Goal: Task Accomplishment & Management: Manage account settings

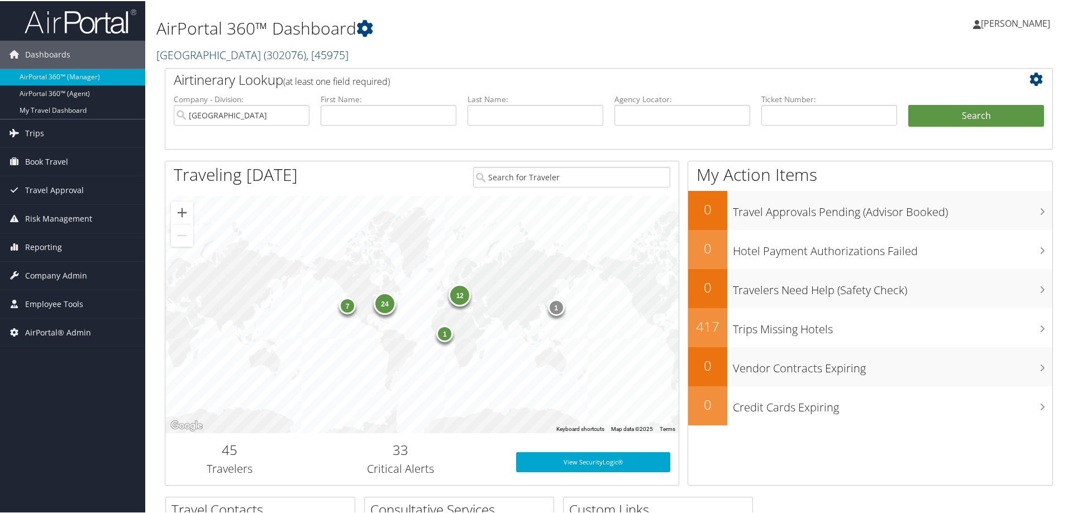
click at [218, 54] on link "Temple University ( 302076 ) , [ 45975 ]" at bounding box center [252, 53] width 192 height 15
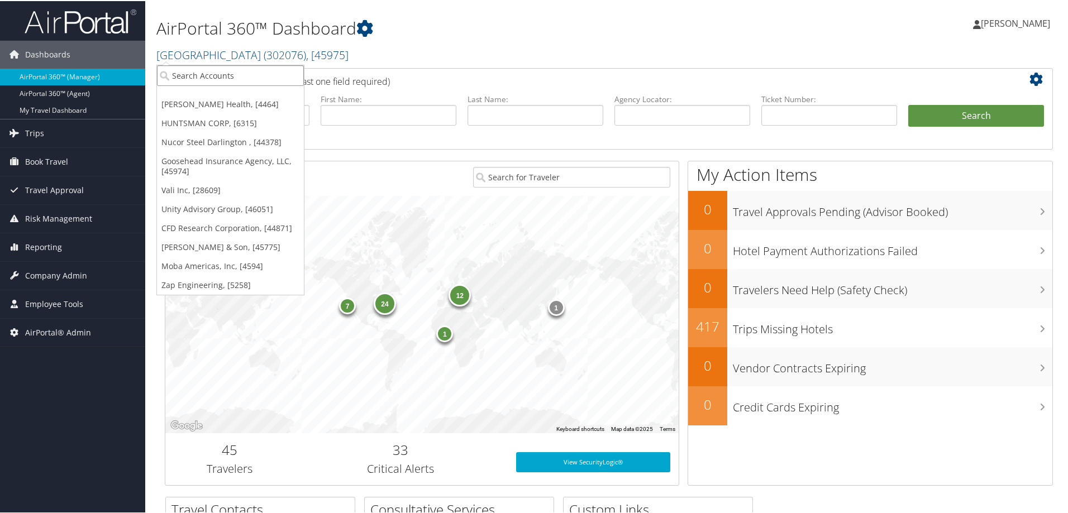
click at [212, 73] on input "search" at bounding box center [230, 74] width 147 height 21
type input "abilene"
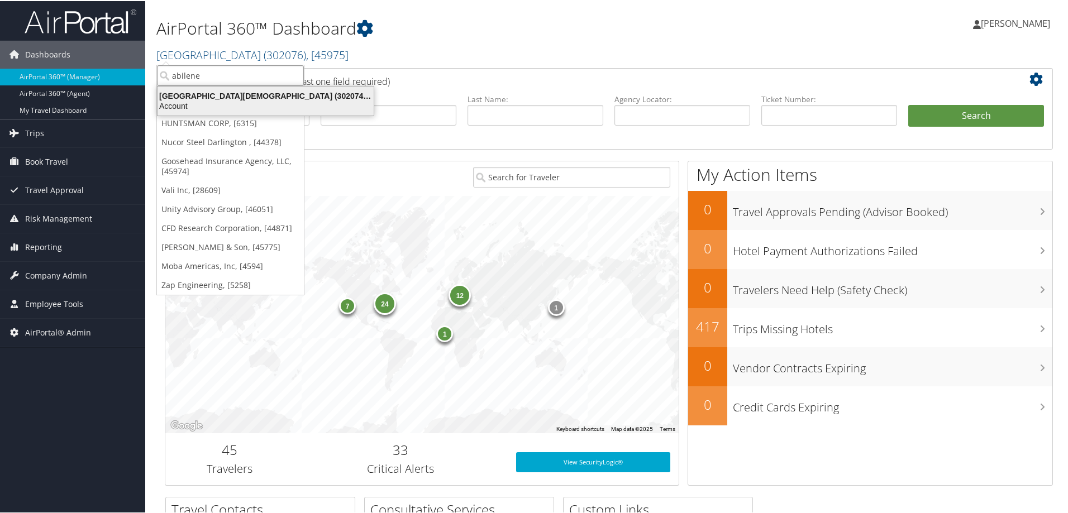
click at [237, 96] on div "Abilene Christian University (302074), [45966]" at bounding box center [266, 95] width 230 height 10
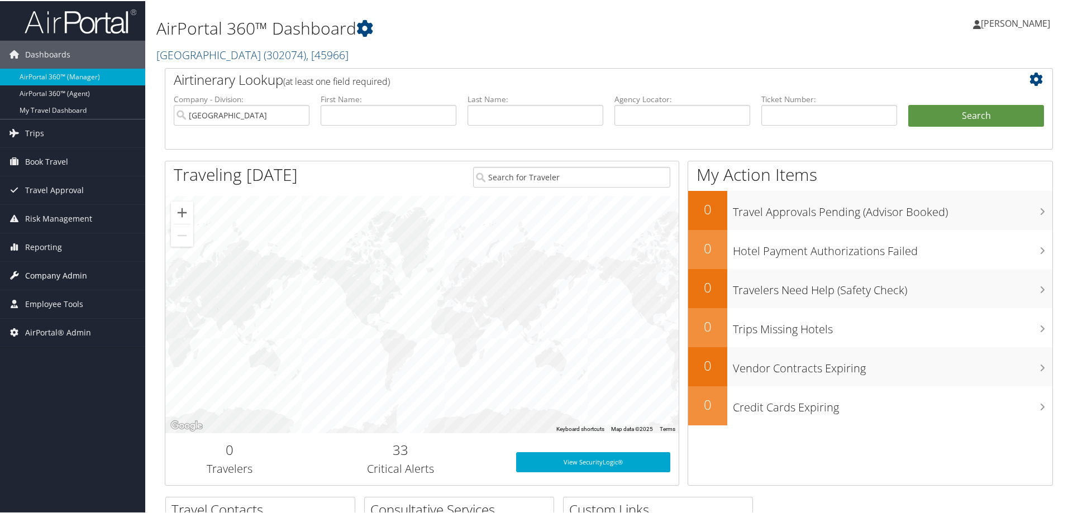
click at [69, 272] on span "Company Admin" at bounding box center [56, 275] width 62 height 28
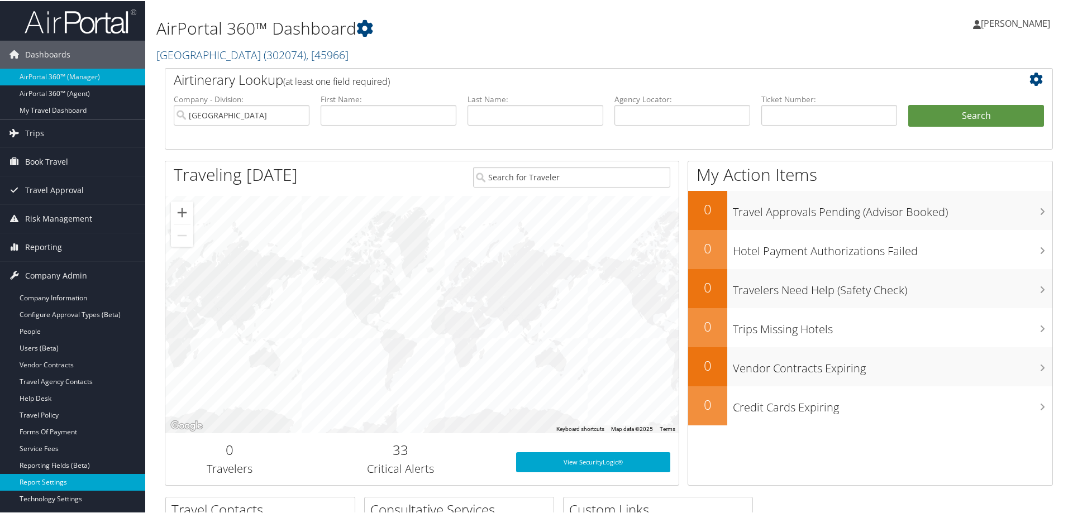
click at [52, 481] on link "Report Settings" at bounding box center [72, 481] width 145 height 17
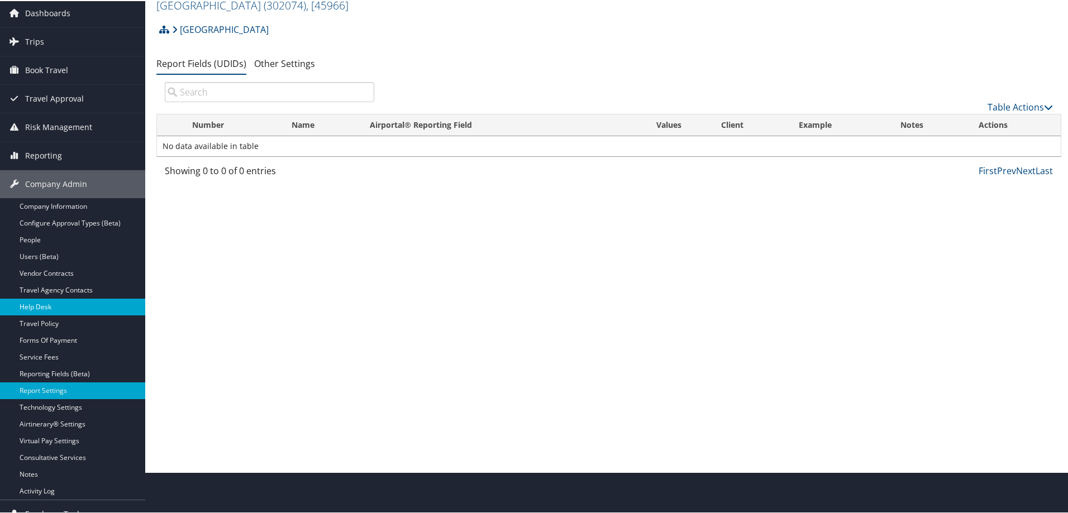
scroll to position [84, 0]
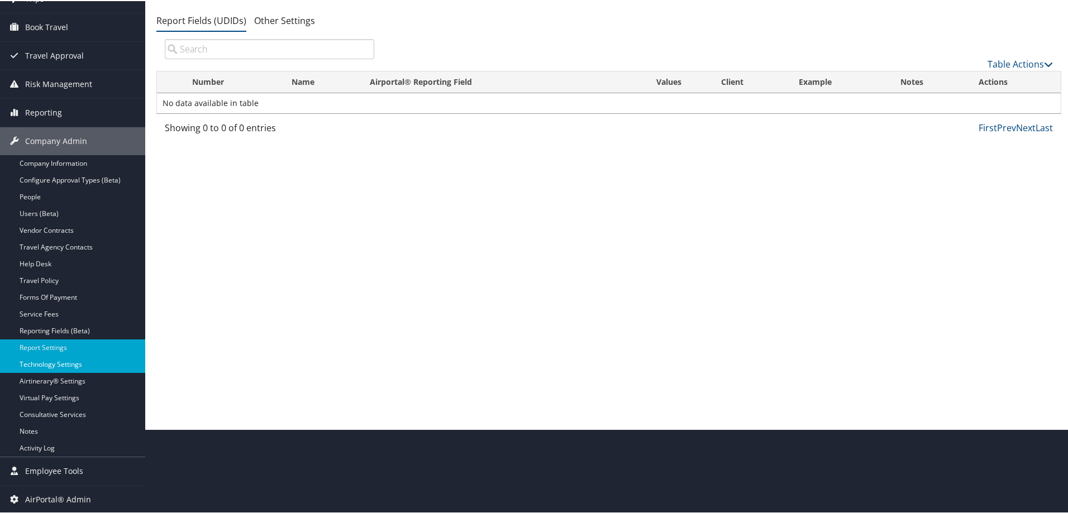
click at [63, 363] on link "Technology Settings" at bounding box center [72, 363] width 145 height 17
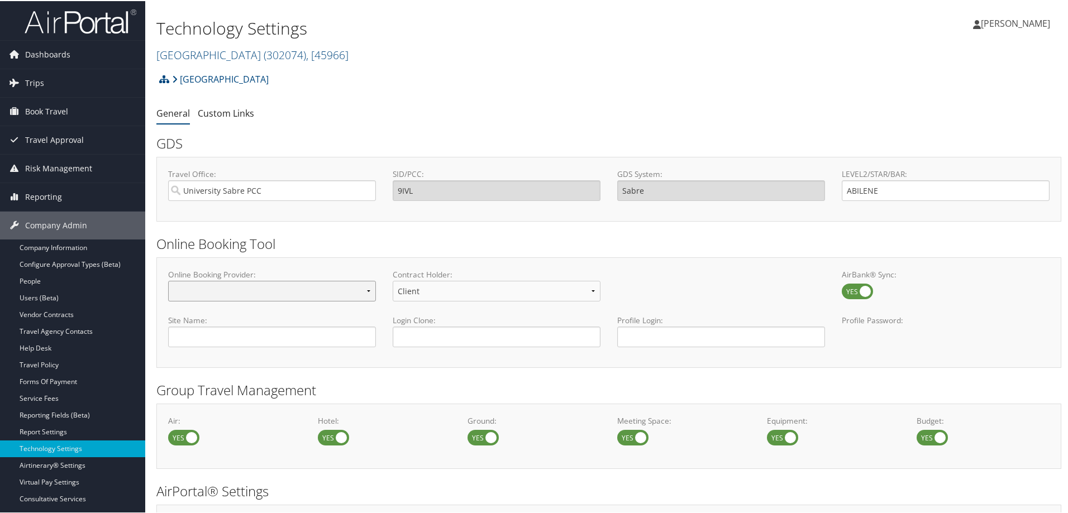
click at [261, 292] on select "Concur Standard Concur Professional Deem Certify" at bounding box center [272, 290] width 208 height 21
select select "4"
click at [168, 280] on select "Concur Standard Concur Professional Deem Certify" at bounding box center [272, 290] width 208 height 21
click at [451, 290] on select "No Expense Expense Standard Expense Premium" at bounding box center [497, 290] width 208 height 21
select select "1"
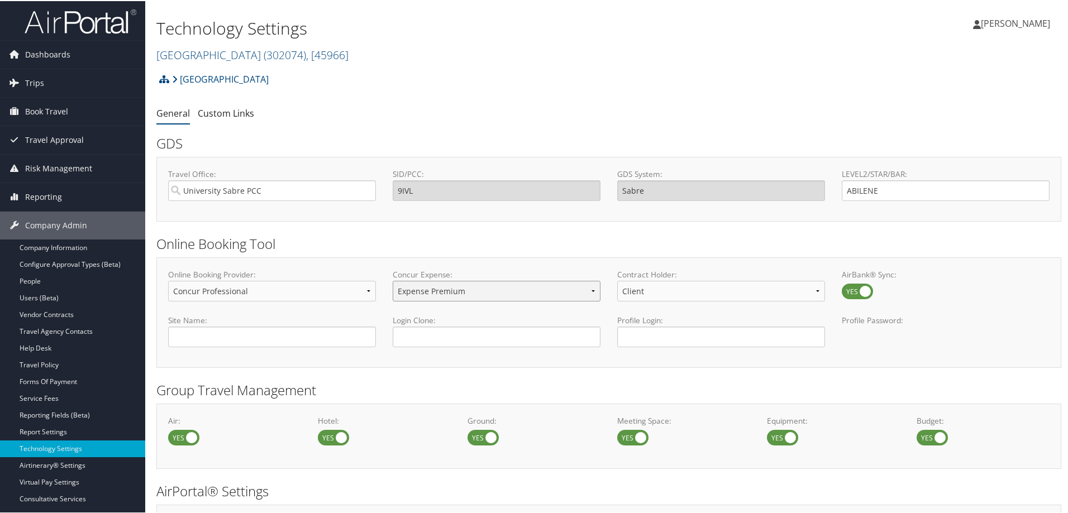
click at [393, 280] on select "No Expense Expense Standard Expense Premium" at bounding box center [497, 290] width 208 height 21
click at [671, 289] on select "Client TMC" at bounding box center [721, 290] width 208 height 21
select select "1"
click at [617, 280] on select "Client TMC" at bounding box center [721, 290] width 208 height 21
click at [202, 336] on input "text" at bounding box center [272, 336] width 208 height 21
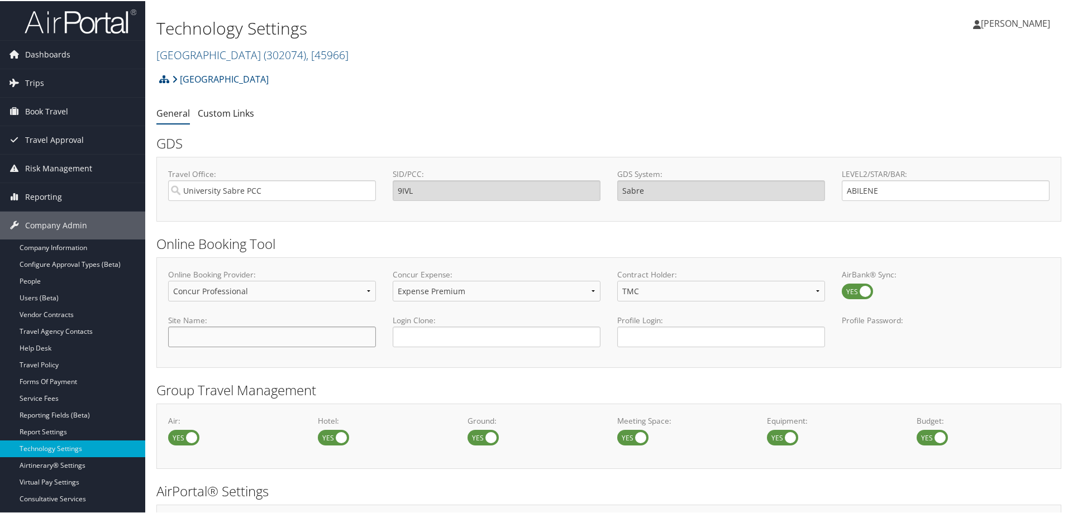
click at [222, 340] on input "text" at bounding box center [272, 336] width 208 height 21
type input "[GEOGRAPHIC_DATA]"
click at [712, 384] on h2 "Group Travel Management" at bounding box center [608, 389] width 905 height 19
click at [592, 292] on select "No Expense Expense Standard Expense Premium" at bounding box center [497, 290] width 208 height 21
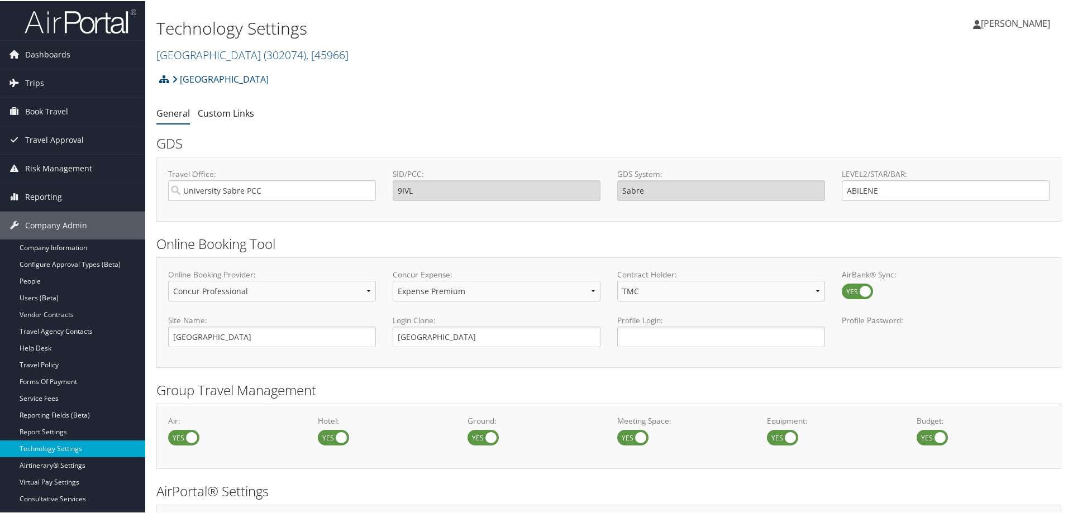
click at [420, 387] on h2 "Group Travel Management" at bounding box center [608, 389] width 905 height 19
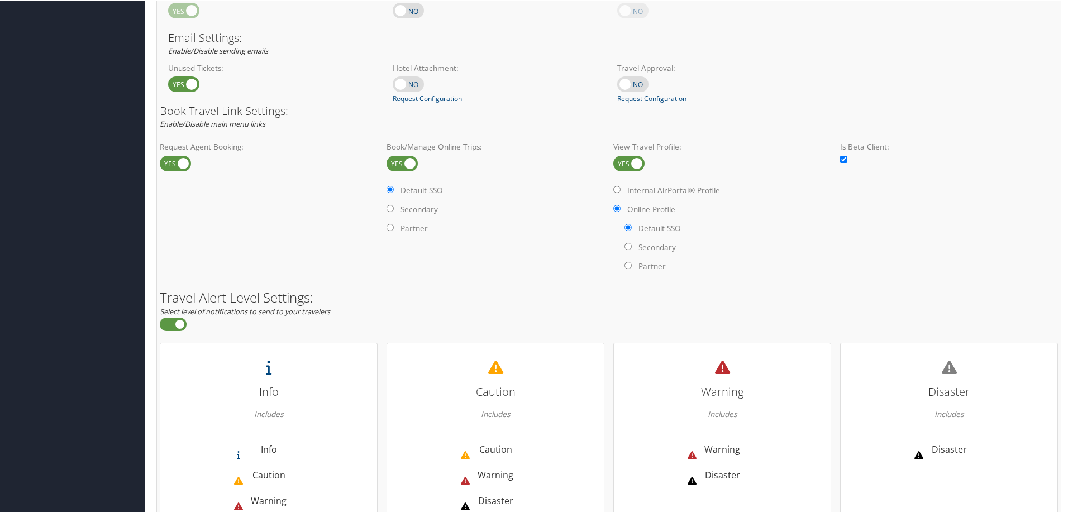
scroll to position [718, 0]
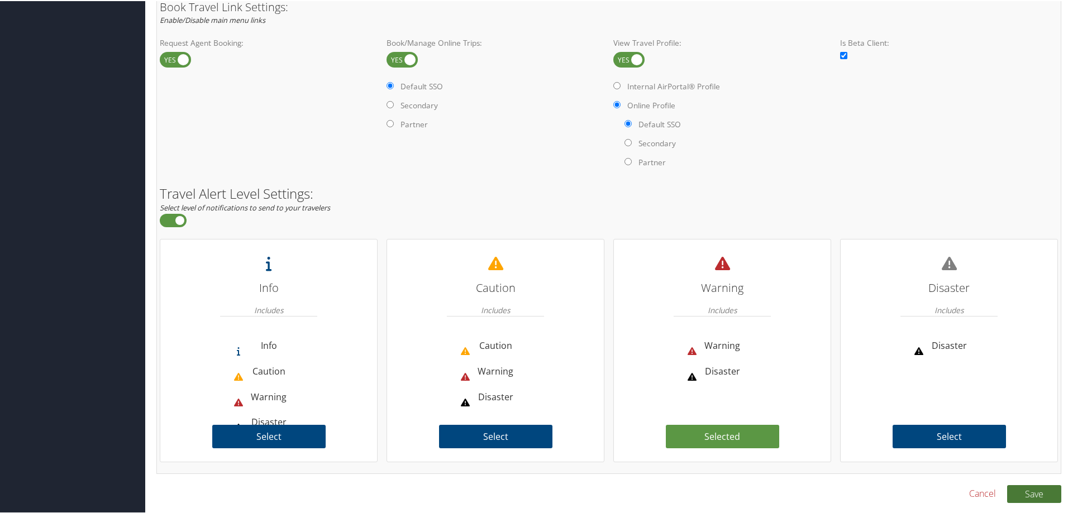
click at [1032, 492] on button "Save" at bounding box center [1034, 493] width 54 height 18
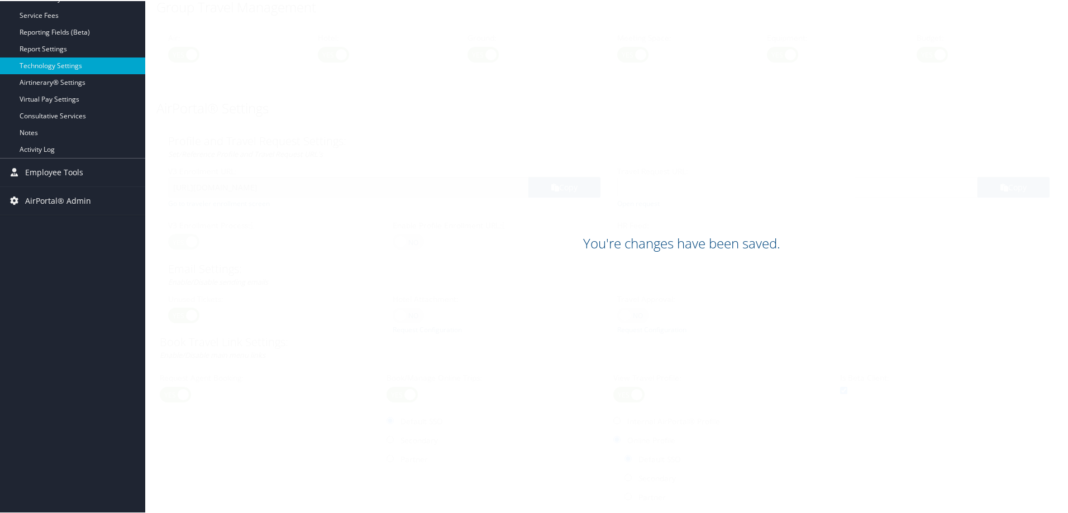
scroll to position [327, 0]
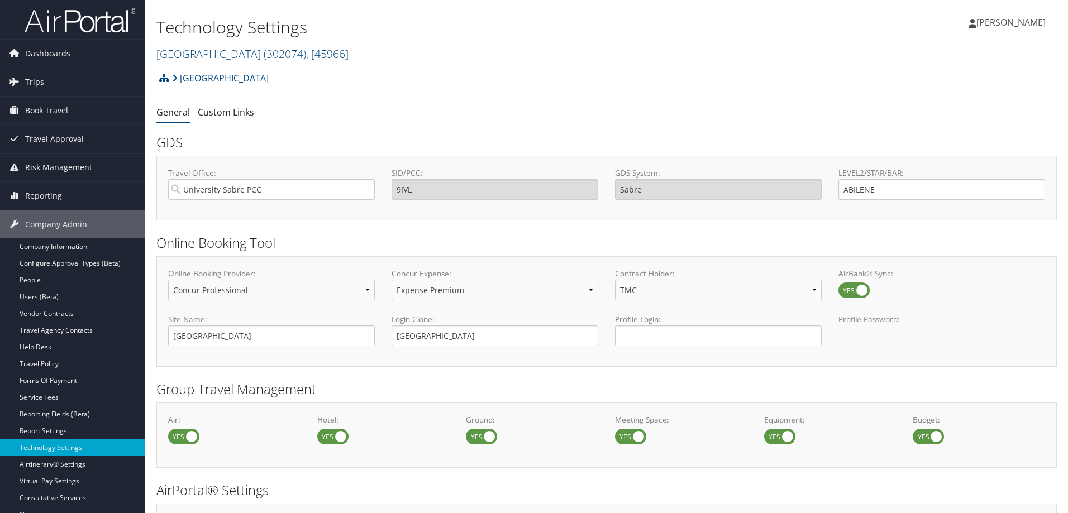
select select "4"
